Goal: Task Accomplishment & Management: Manage account settings

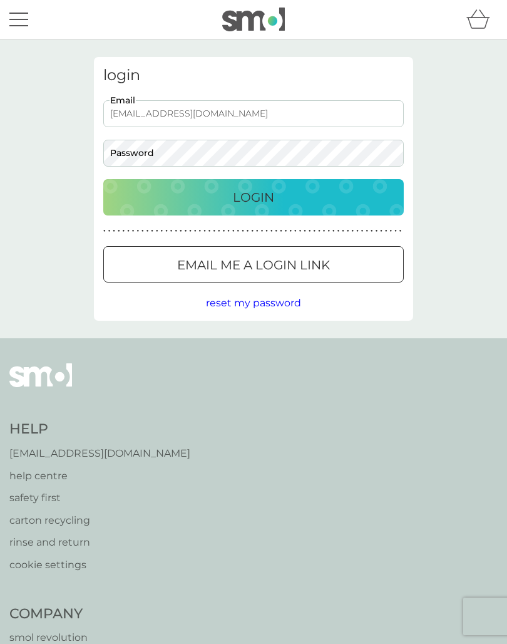
type input "[EMAIL_ADDRESS][DOMAIN_NAME]"
click at [254, 197] on button "Login" at bounding box center [253, 197] width 301 height 36
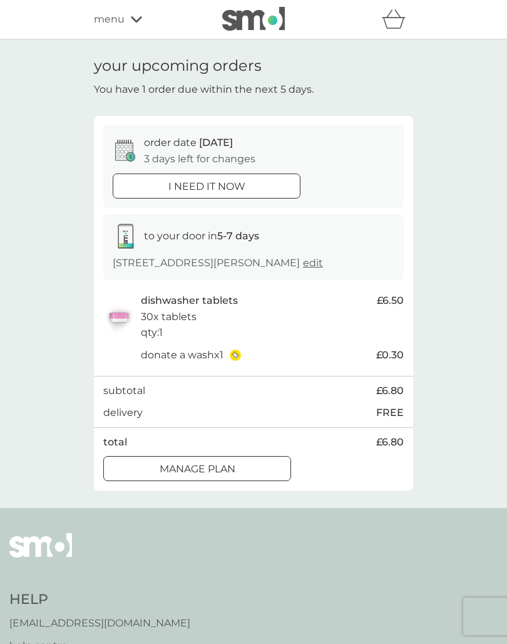
click at [240, 461] on div "Manage plan" at bounding box center [197, 469] width 187 height 16
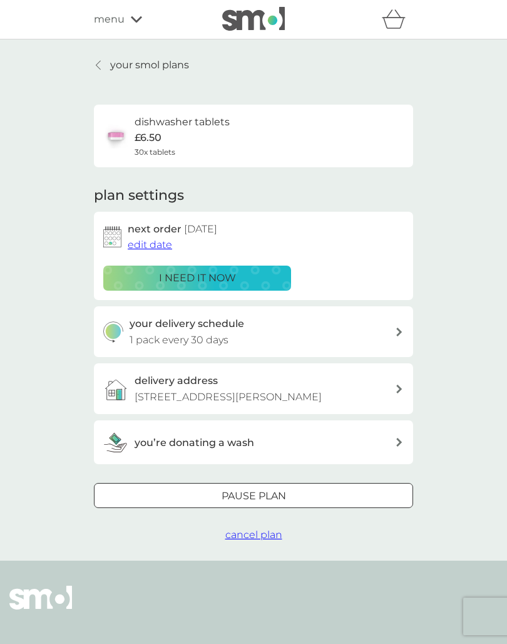
click at [146, 242] on span "edit date" at bounding box center [150, 245] width 44 height 12
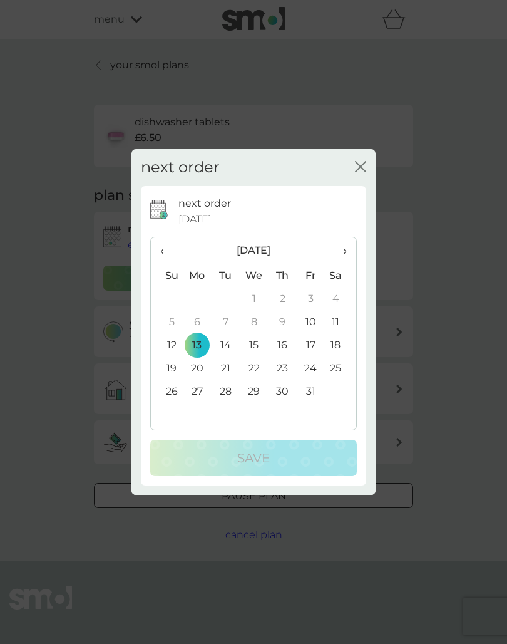
click at [197, 387] on td "27" at bounding box center [197, 391] width 29 height 23
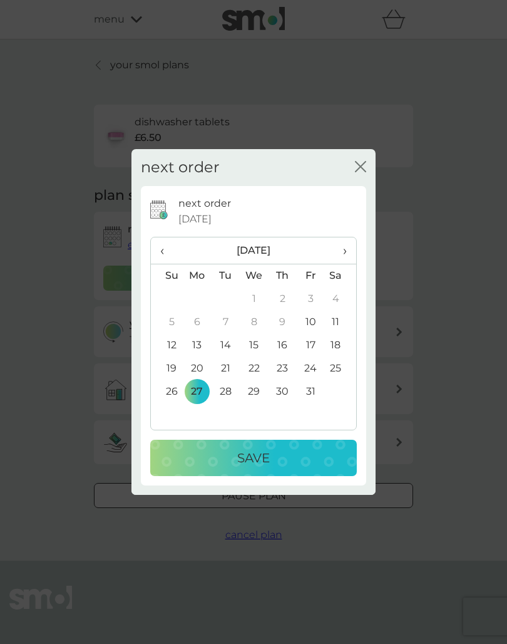
click at [280, 453] on div "Save" at bounding box center [254, 458] width 182 height 20
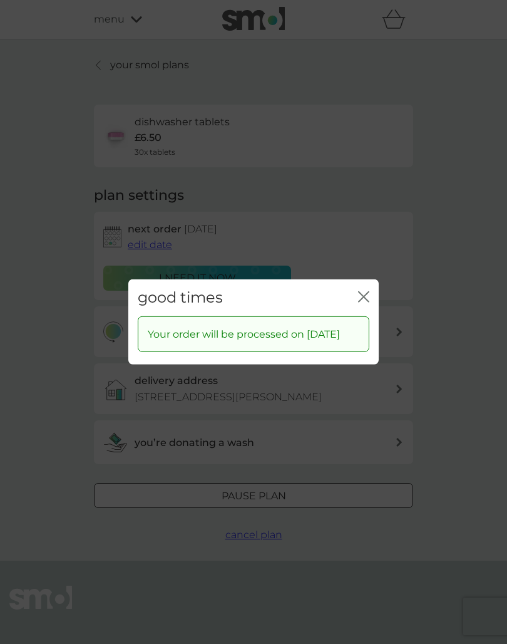
click at [355, 292] on div "good times close" at bounding box center [253, 297] width 250 height 37
click at [363, 292] on icon "close" at bounding box center [363, 296] width 11 height 11
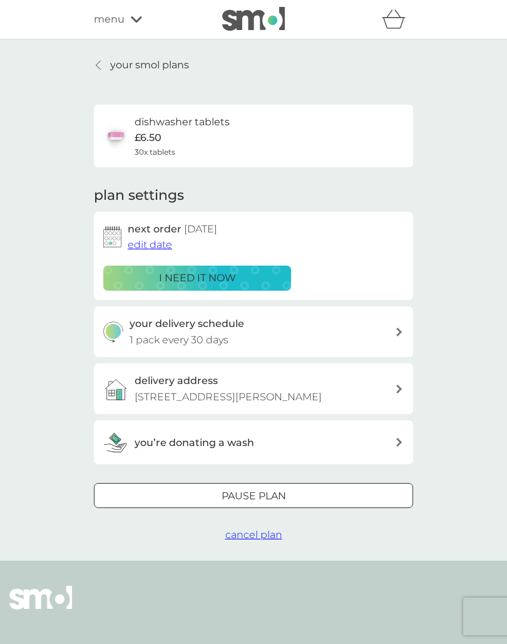
click at [155, 63] on p "your smol plans" at bounding box center [149, 65] width 79 height 16
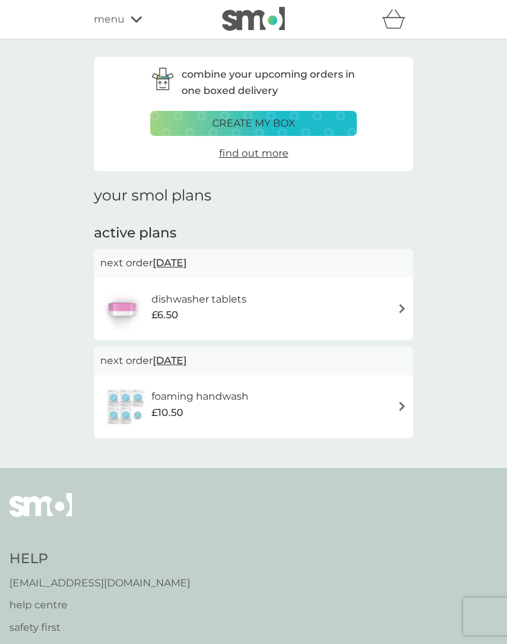
click at [120, 21] on span "menu" at bounding box center [109, 19] width 31 height 16
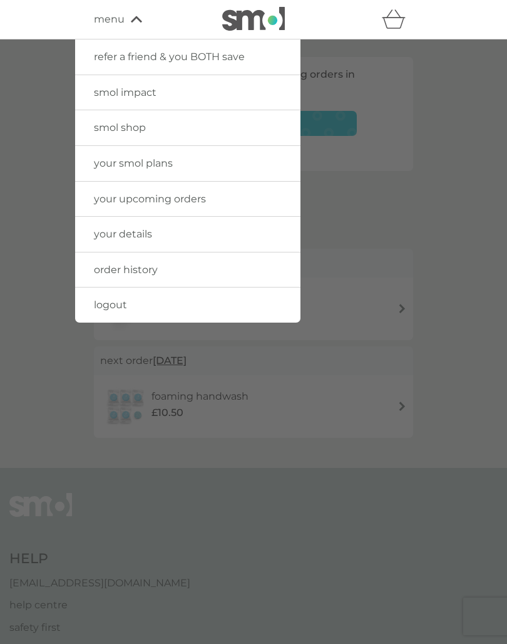
click at [130, 300] on link "logout" at bounding box center [187, 304] width 225 height 35
